Goal: Obtain resource: Obtain resource

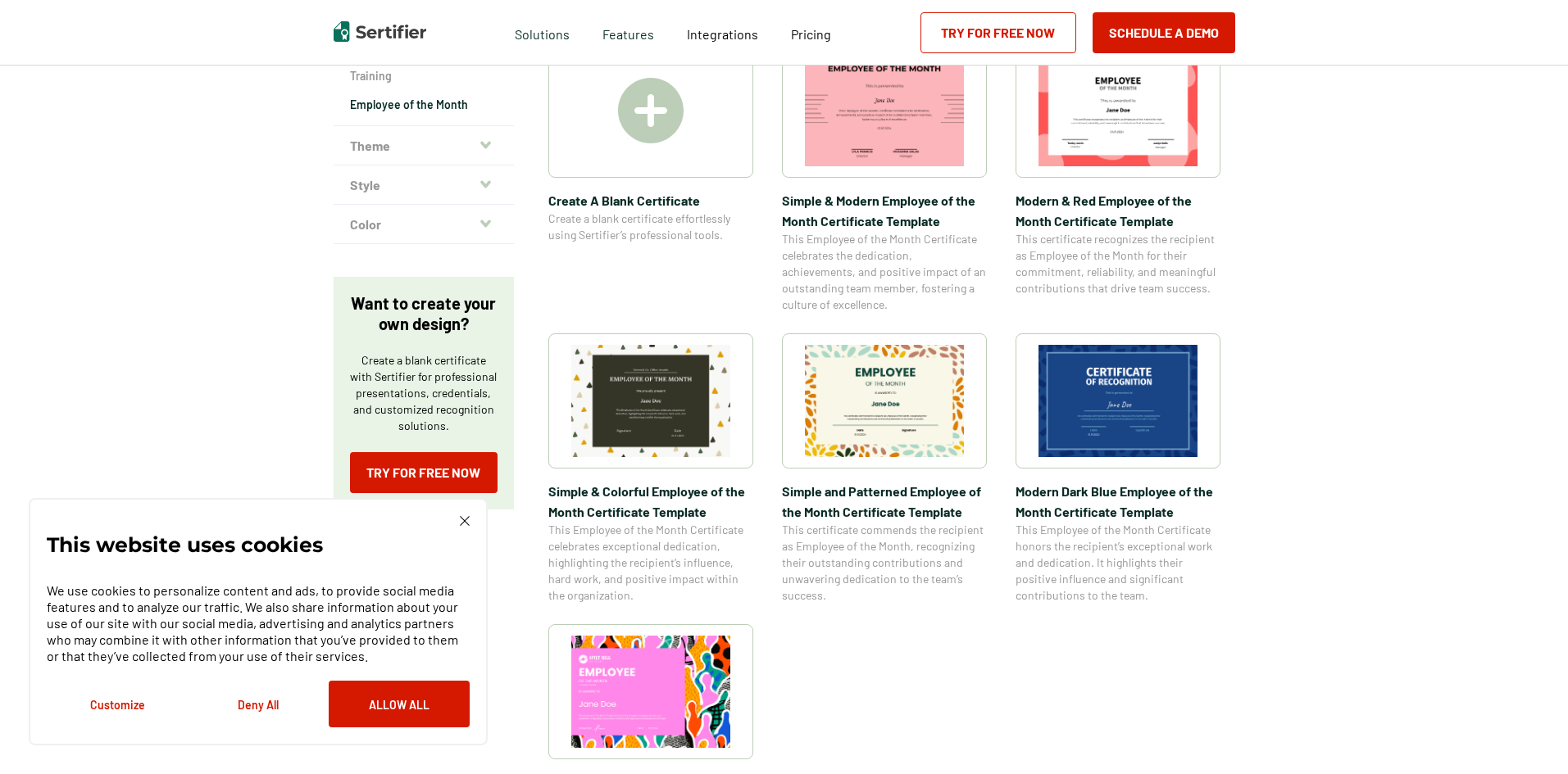
scroll to position [328, 0]
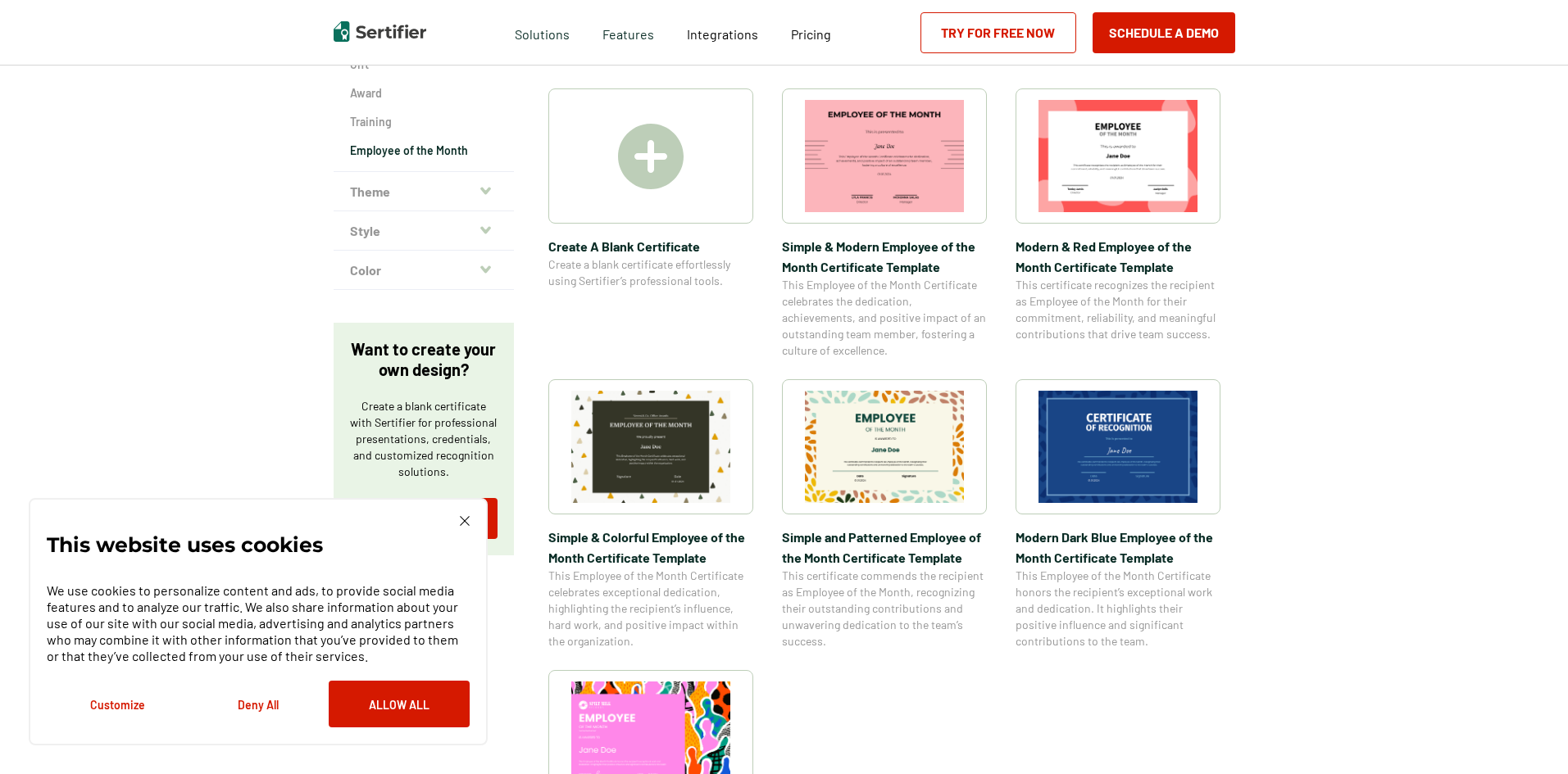
click at [1127, 161] on img at bounding box center [1118, 156] width 159 height 112
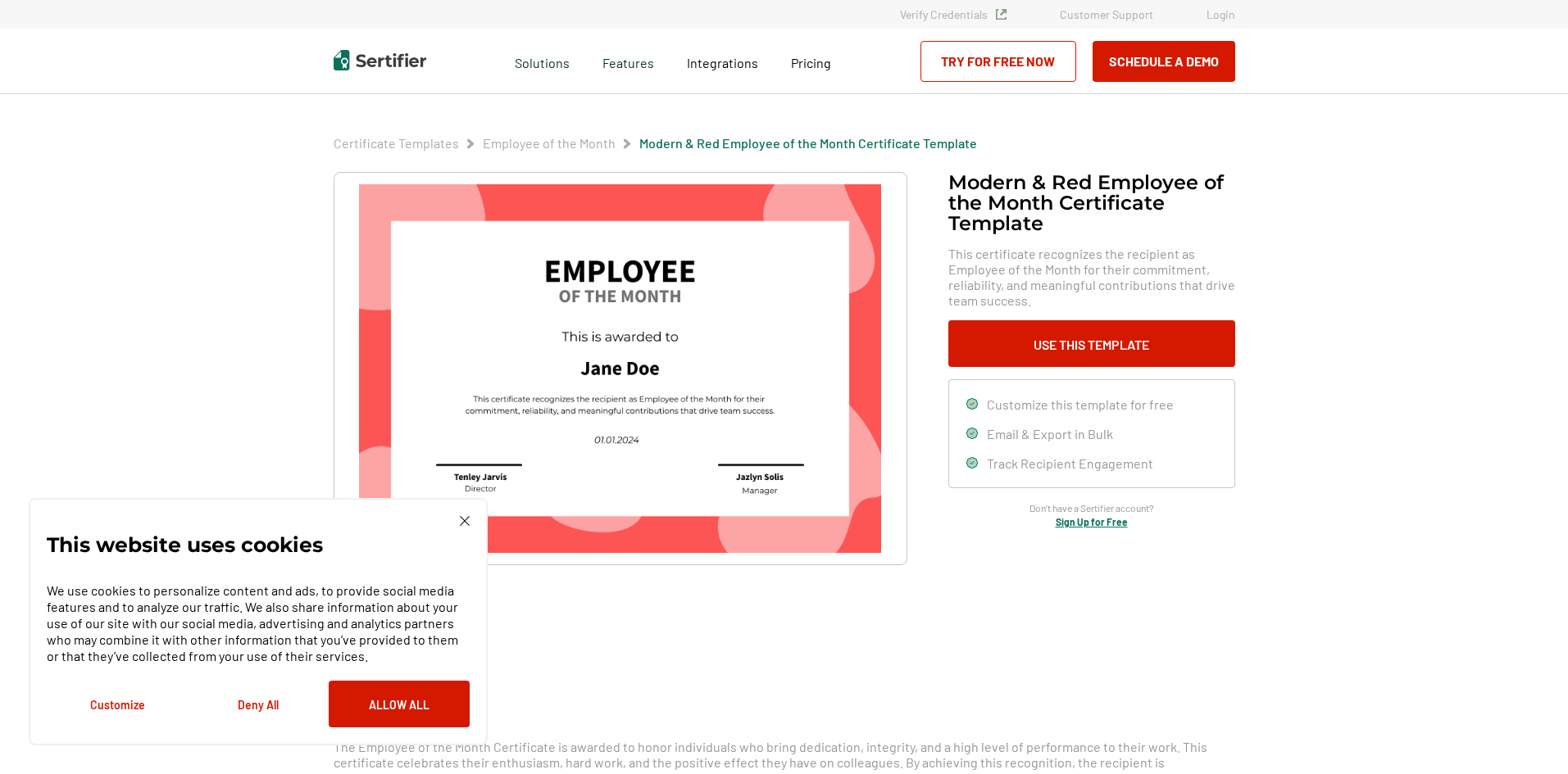
click at [463, 523] on img at bounding box center [464, 521] width 10 height 10
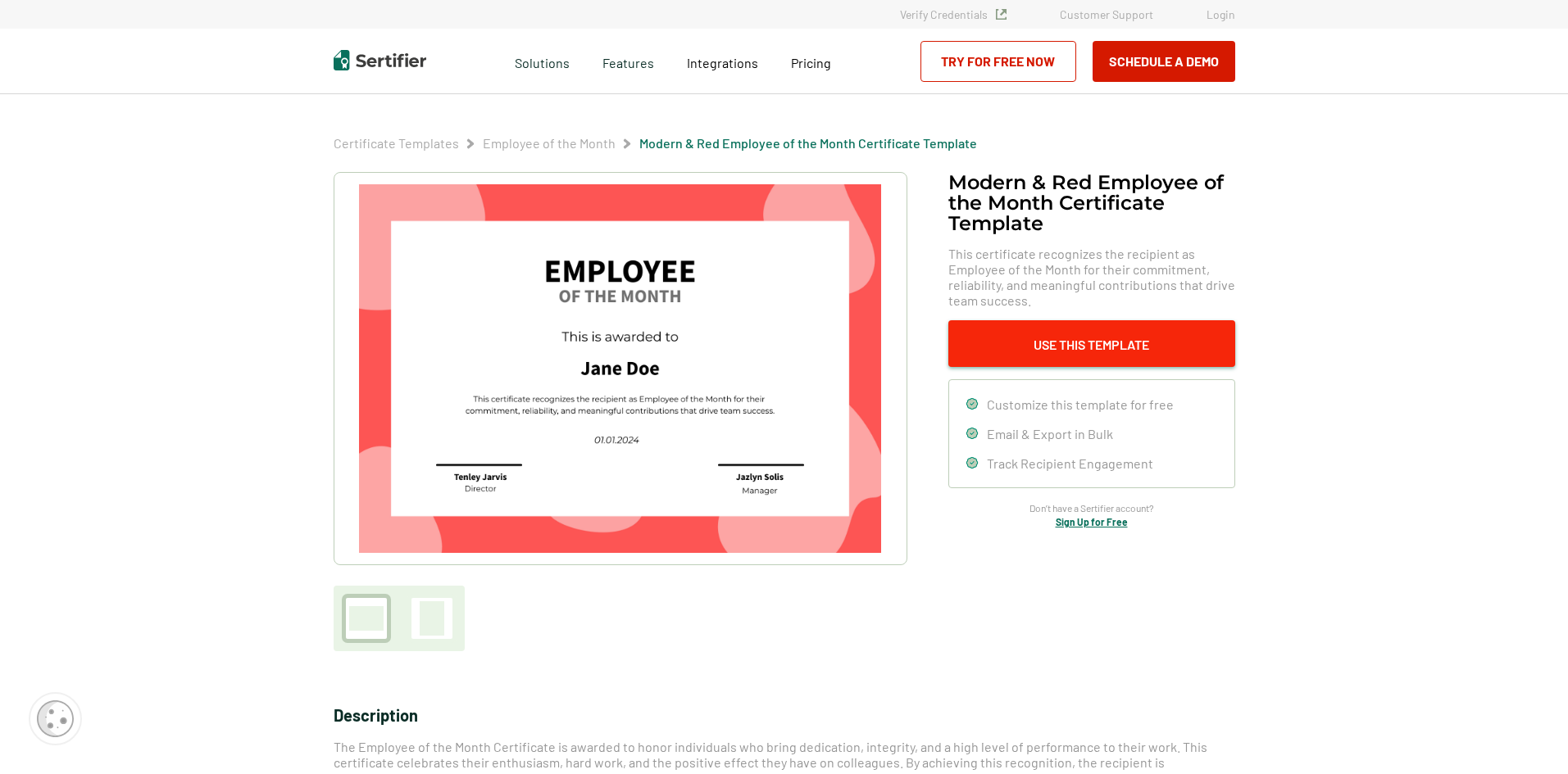
click at [1129, 347] on button "Use This Template" at bounding box center [1092, 344] width 287 height 47
